Goal: Transaction & Acquisition: Purchase product/service

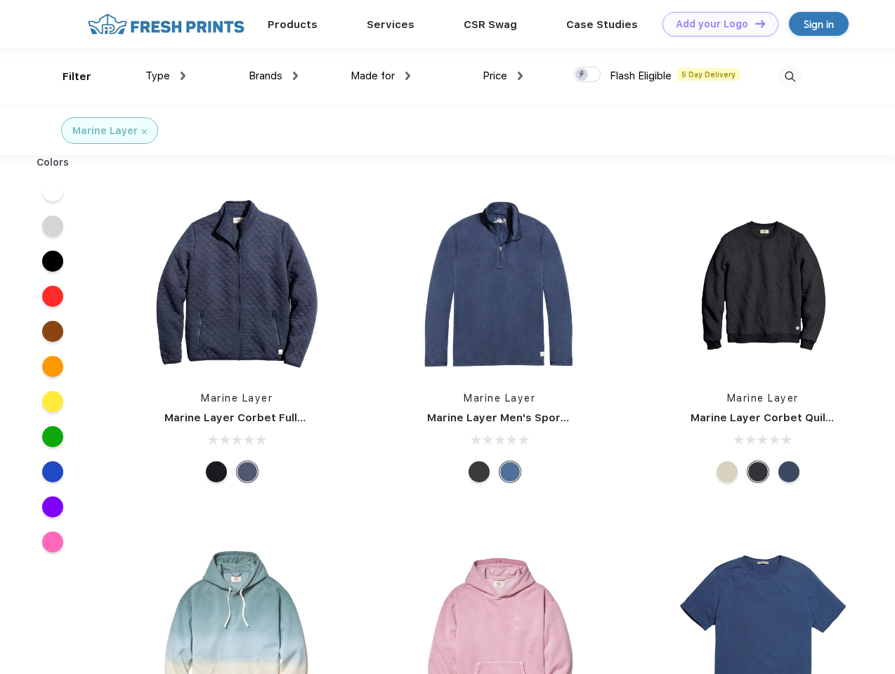
scroll to position [1, 0]
click at [715, 24] on link "Add your Logo Design Tool" at bounding box center [720, 24] width 116 height 25
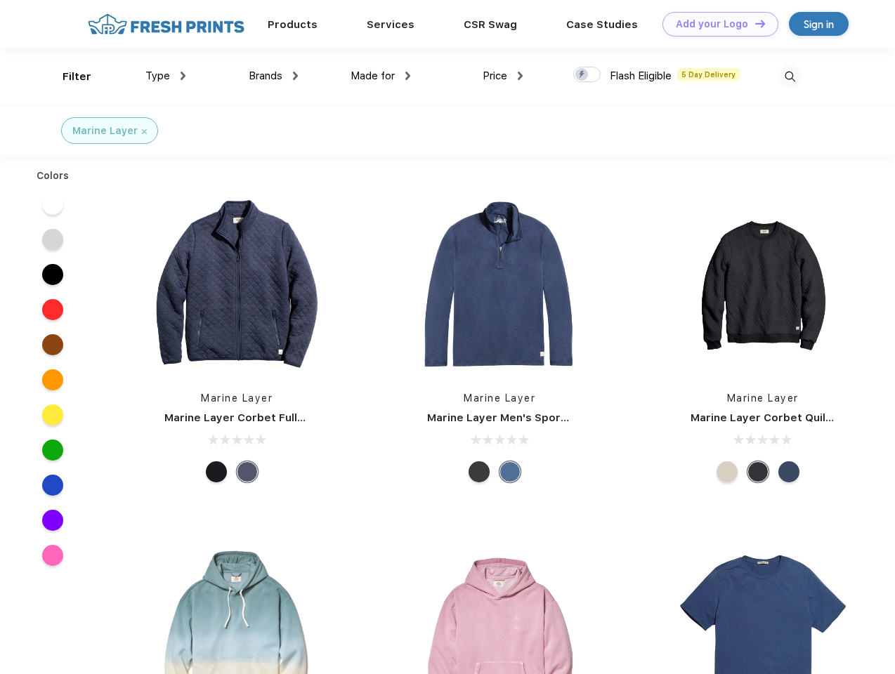
click at [0, 0] on div "Design Tool" at bounding box center [0, 0] width 0 height 0
click at [754, 23] on link "Add your Logo Design Tool" at bounding box center [720, 24] width 116 height 25
click at [67, 77] on div "Filter" at bounding box center [76, 77] width 29 height 16
click at [166, 76] on span "Type" at bounding box center [157, 76] width 25 height 13
click at [273, 76] on span "Brands" at bounding box center [266, 76] width 34 height 13
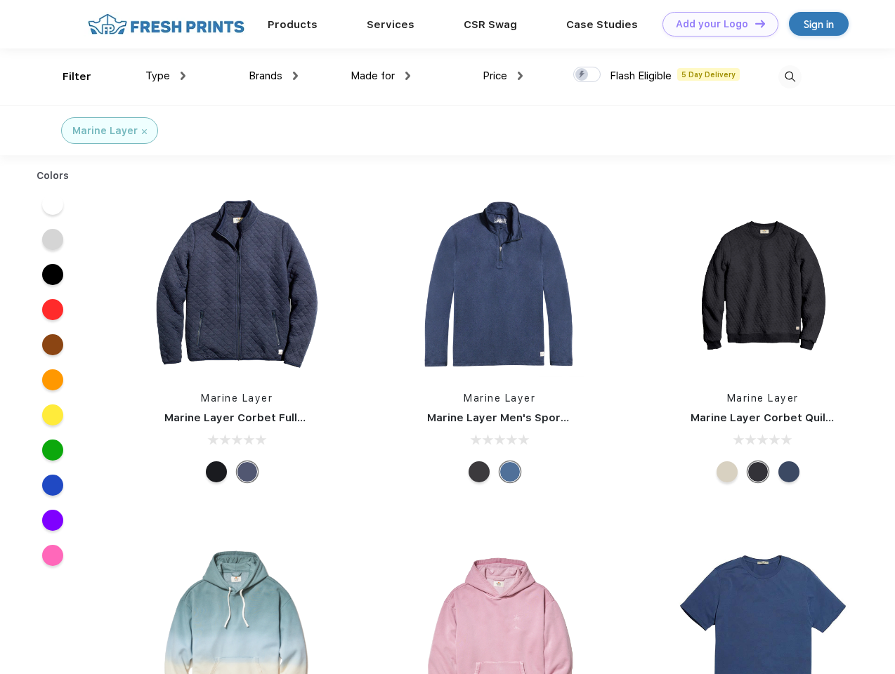
click at [381, 76] on span "Made for" at bounding box center [372, 76] width 44 height 13
click at [503, 76] on span "Price" at bounding box center [494, 76] width 25 height 13
click at [587, 75] on div at bounding box center [586, 74] width 27 height 15
click at [582, 75] on input "checkbox" at bounding box center [577, 70] width 9 height 9
click at [789, 77] on img at bounding box center [789, 76] width 23 height 23
